Goal: Task Accomplishment & Management: Complete application form

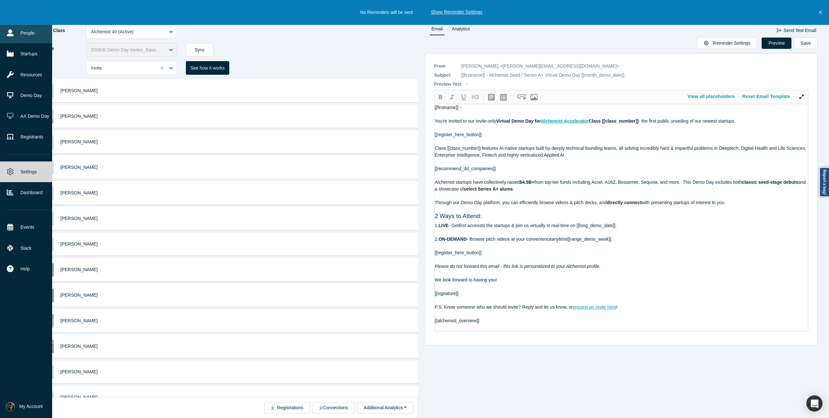
click at [26, 31] on link "People" at bounding box center [29, 33] width 59 height 21
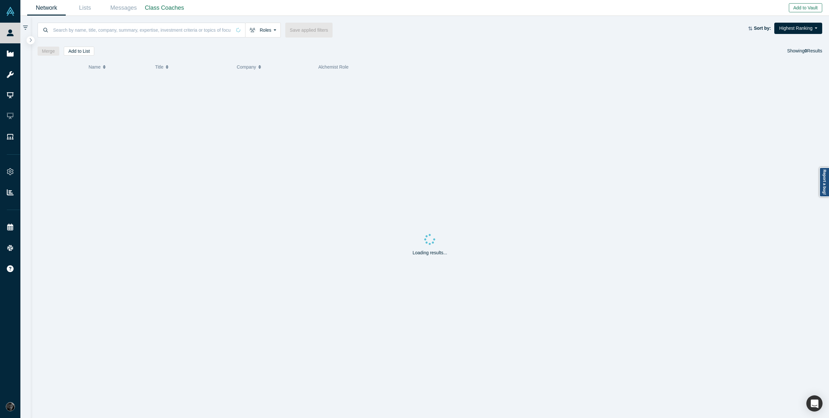
click at [815, 9] on button "Add to Vault" at bounding box center [805, 7] width 33 height 9
click at [785, 28] on link "Invite/Remind Contacts" at bounding box center [780, 26] width 69 height 6
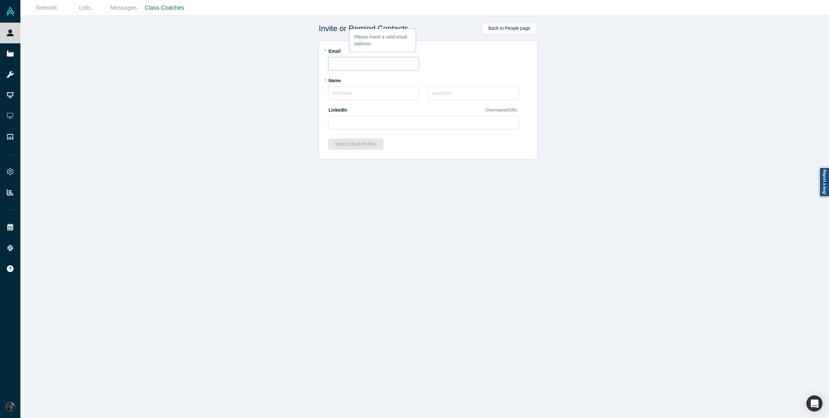
paste input "[EMAIL_ADDRESS][DOMAIN_NAME]"
type input "[EMAIL_ADDRESS][DOMAIN_NAME]"
click at [364, 96] on input "text" at bounding box center [373, 93] width 91 height 14
type input "[PERSON_NAME]"
type input "gutieres"
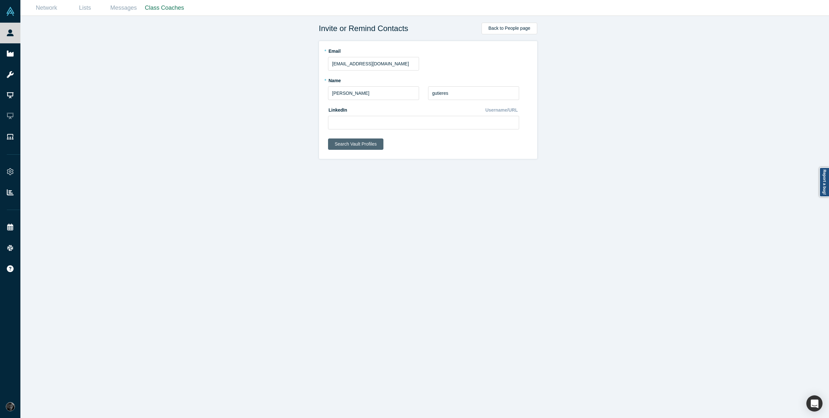
click at [354, 141] on button "Search Vault Profiles" at bounding box center [356, 144] width 56 height 11
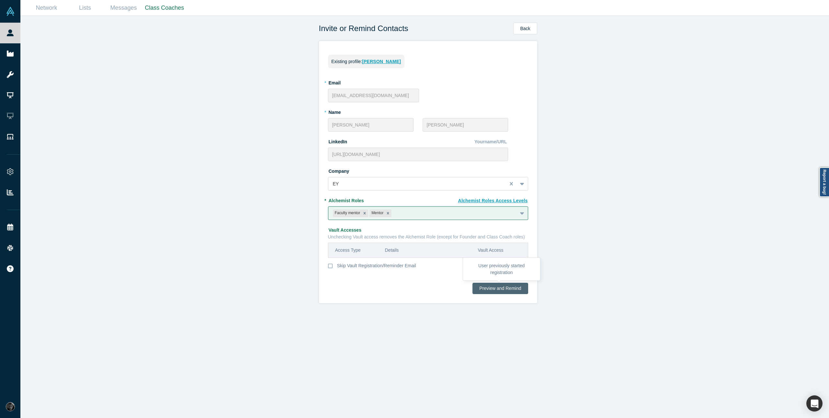
click at [487, 289] on button "Preview and Remind" at bounding box center [499, 288] width 55 height 11
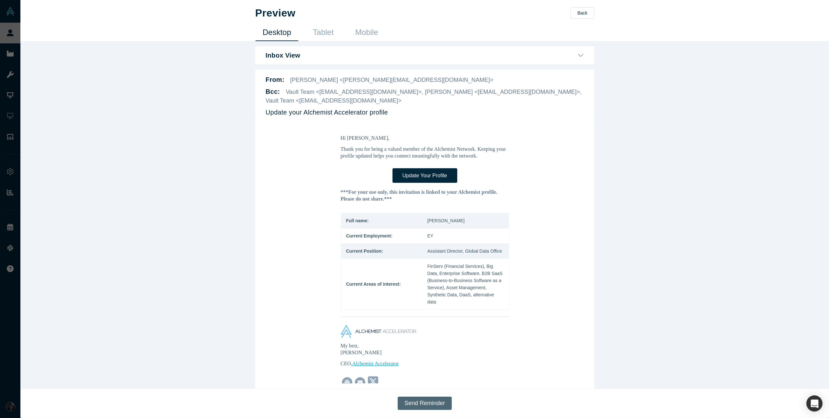
click at [412, 405] on button "Send Reminder" at bounding box center [425, 403] width 54 height 13
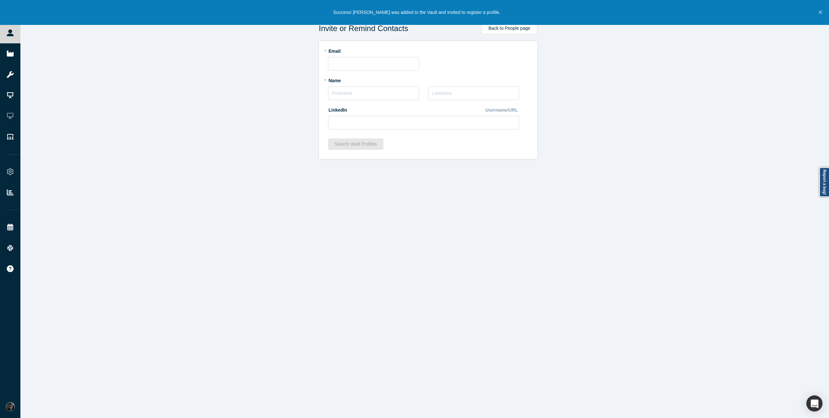
click at [818, 13] on icon "Close" at bounding box center [820, 12] width 4 height 6
